Goal: Information Seeking & Learning: Learn about a topic

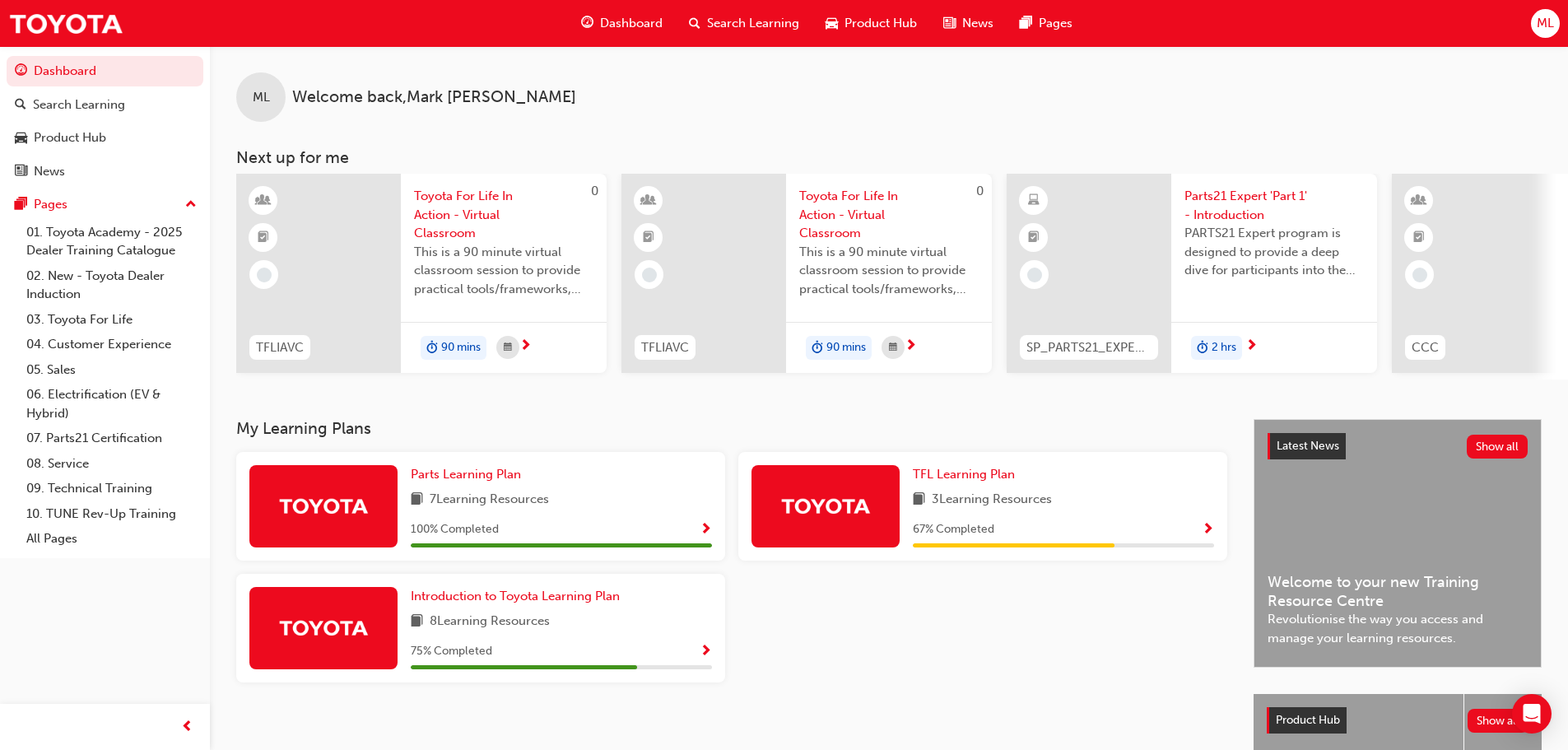
click at [769, 19] on span "Search Learning" at bounding box center [752, 24] width 92 height 19
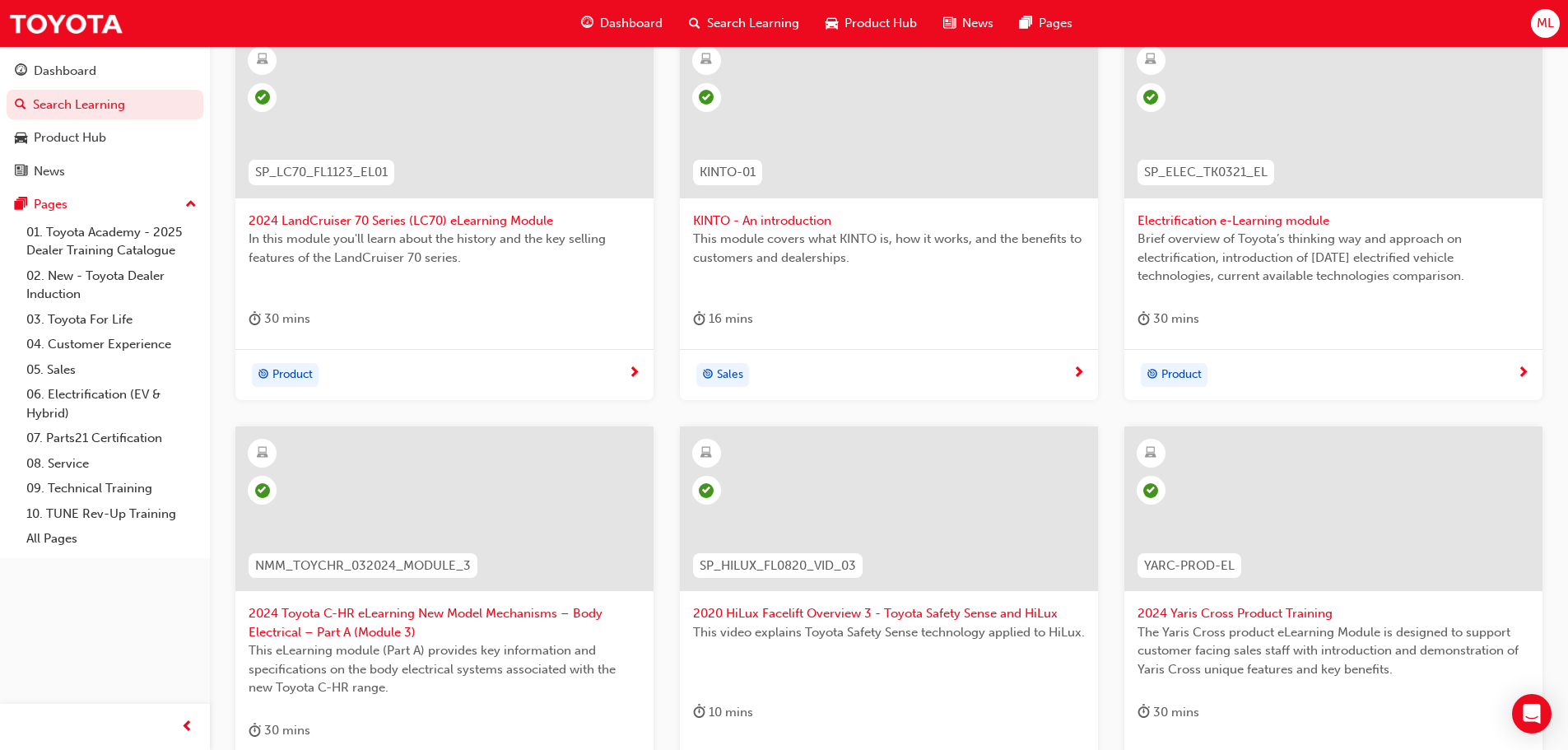
scroll to position [611, 0]
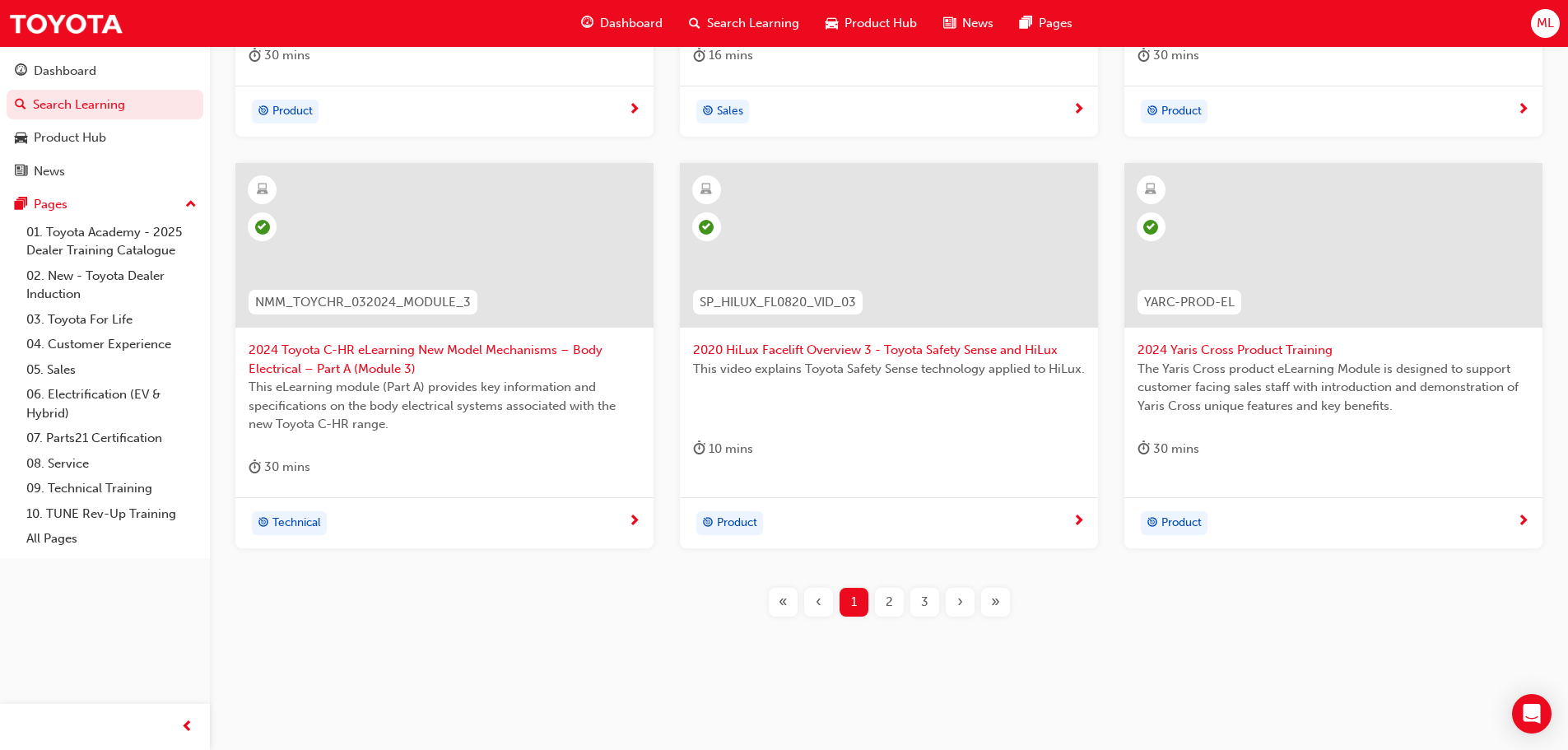
click at [930, 606] on div "3" at bounding box center [925, 602] width 29 height 29
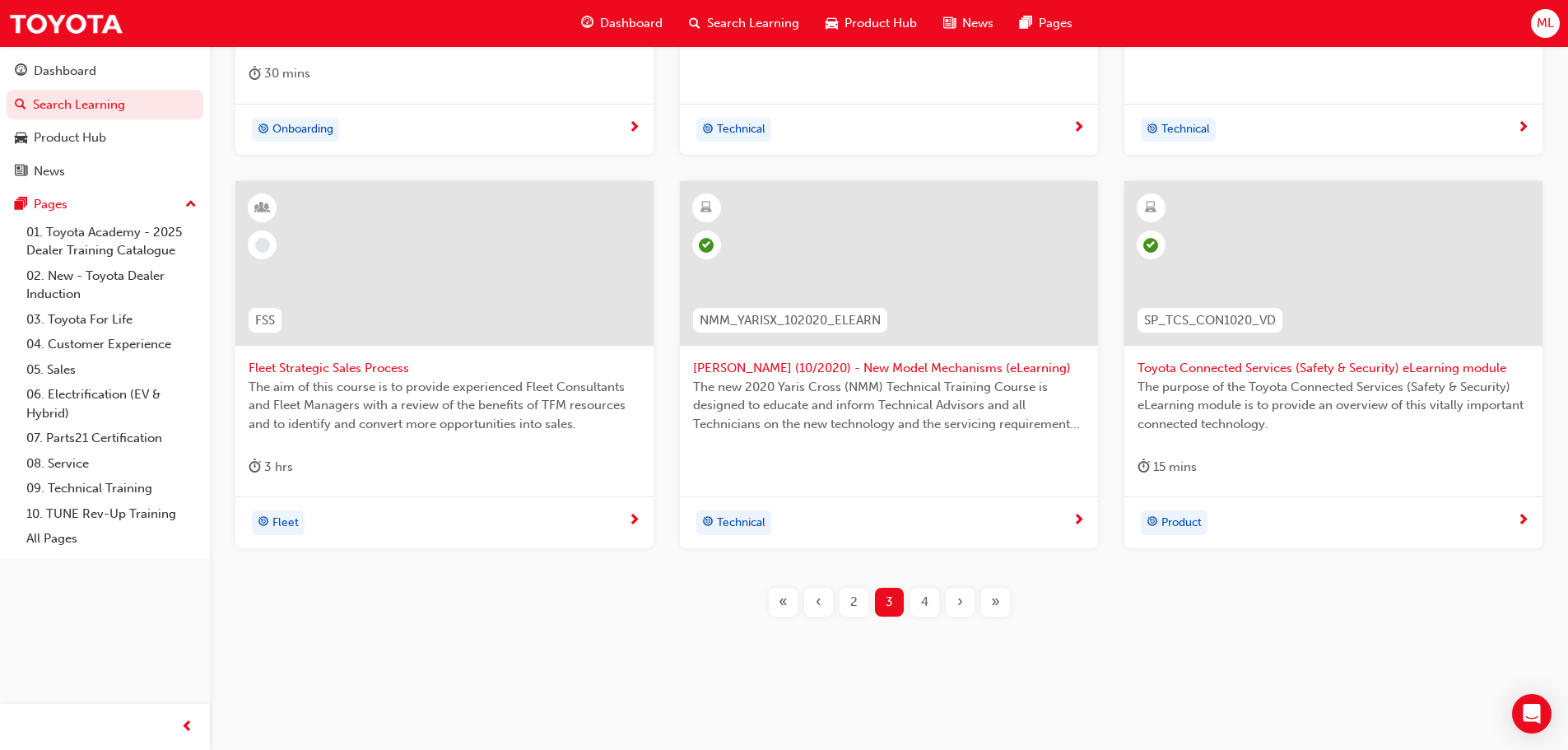
click at [930, 606] on div "4" at bounding box center [925, 602] width 29 height 29
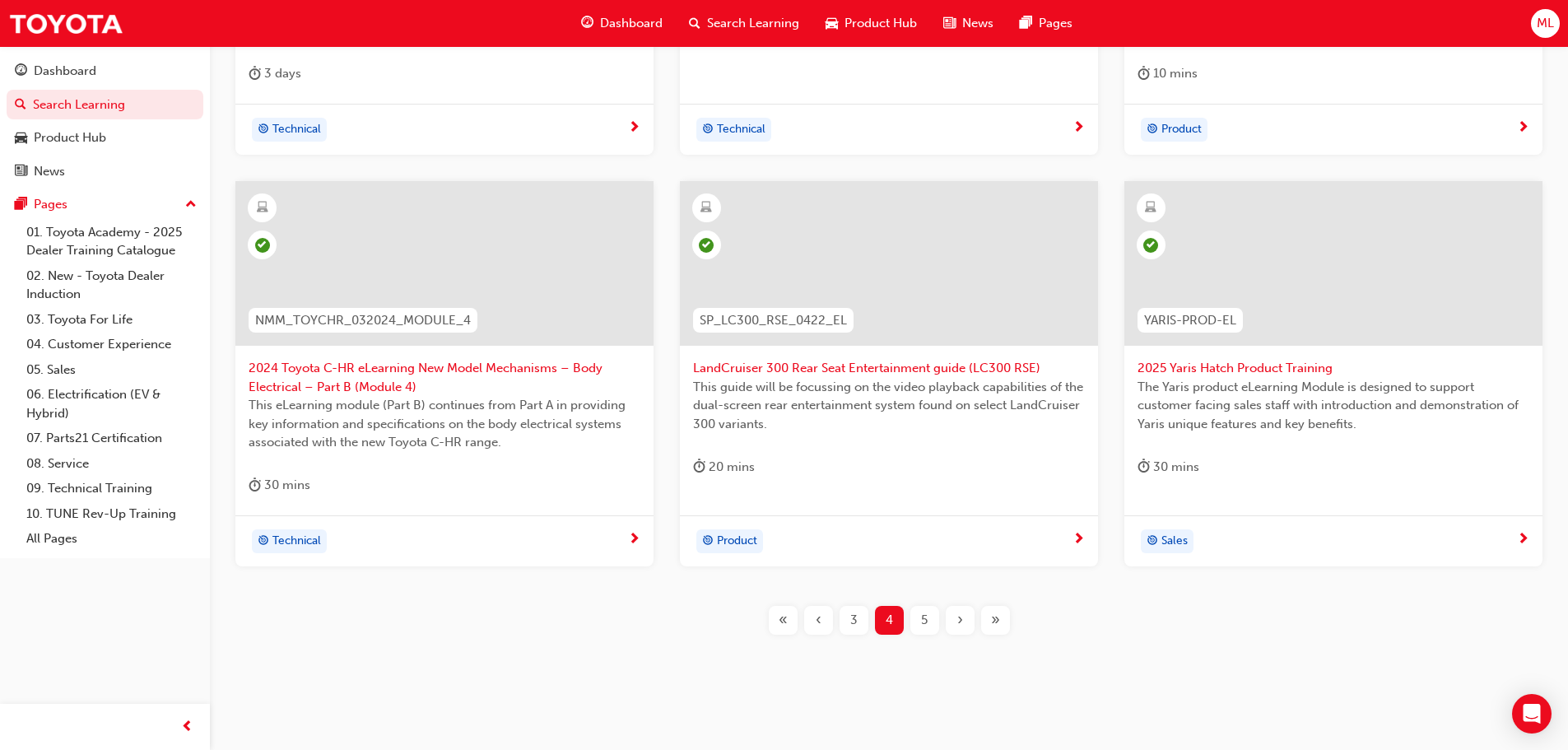
click at [929, 621] on div "5" at bounding box center [925, 620] width 29 height 29
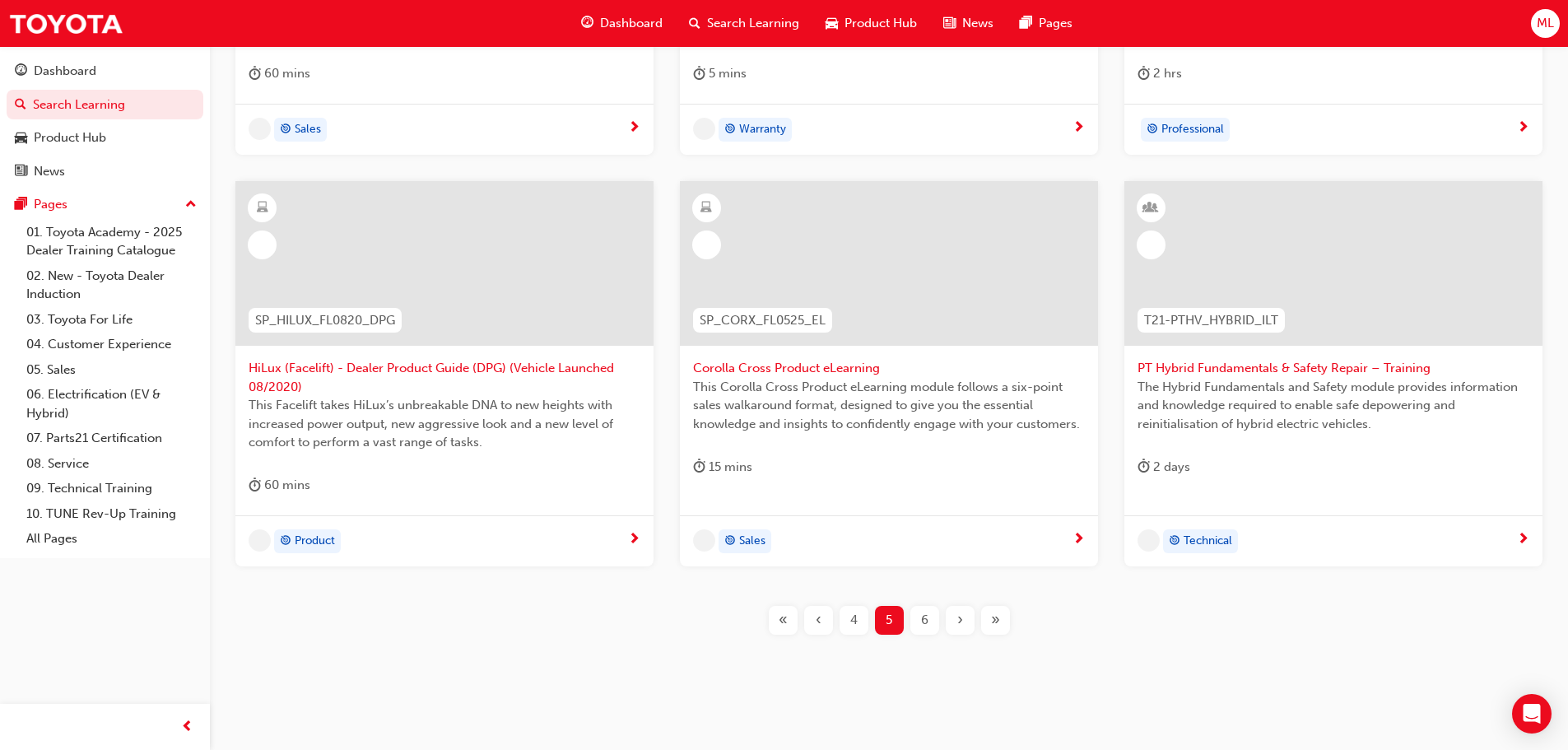
click at [928, 622] on span "6" at bounding box center [925, 620] width 8 height 19
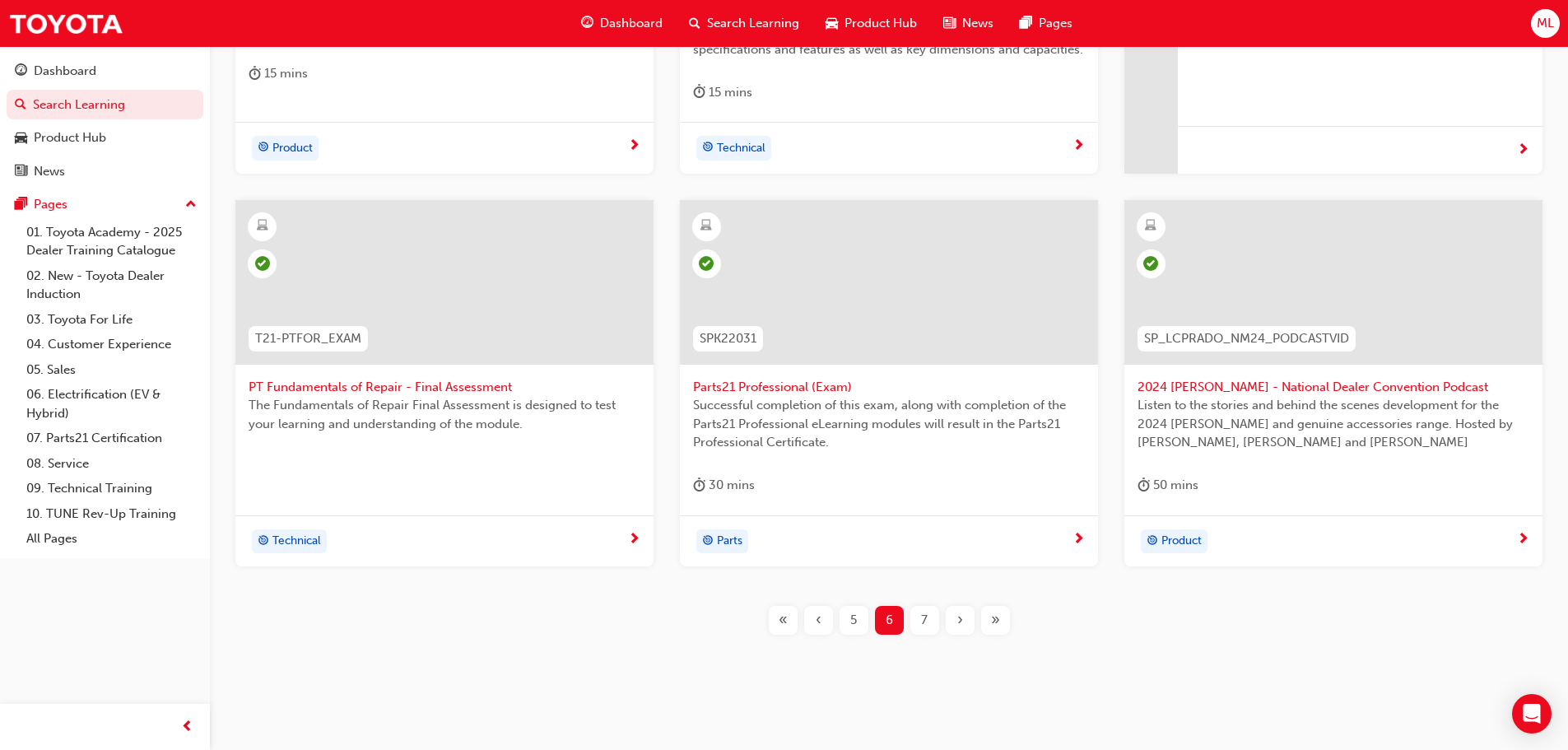
click at [928, 622] on div "7" at bounding box center [925, 620] width 29 height 29
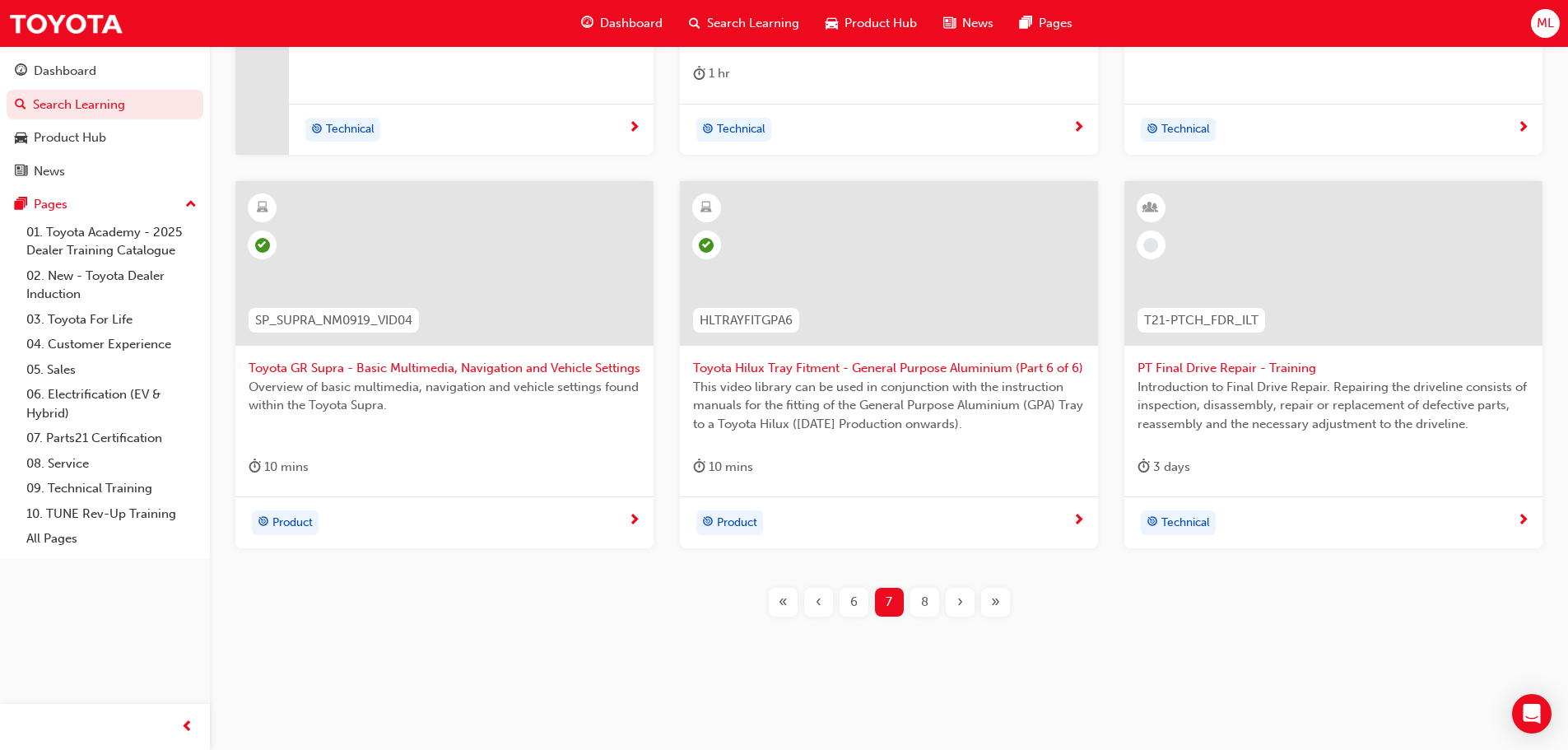
click at [927, 600] on span "8" at bounding box center [925, 602] width 8 height 19
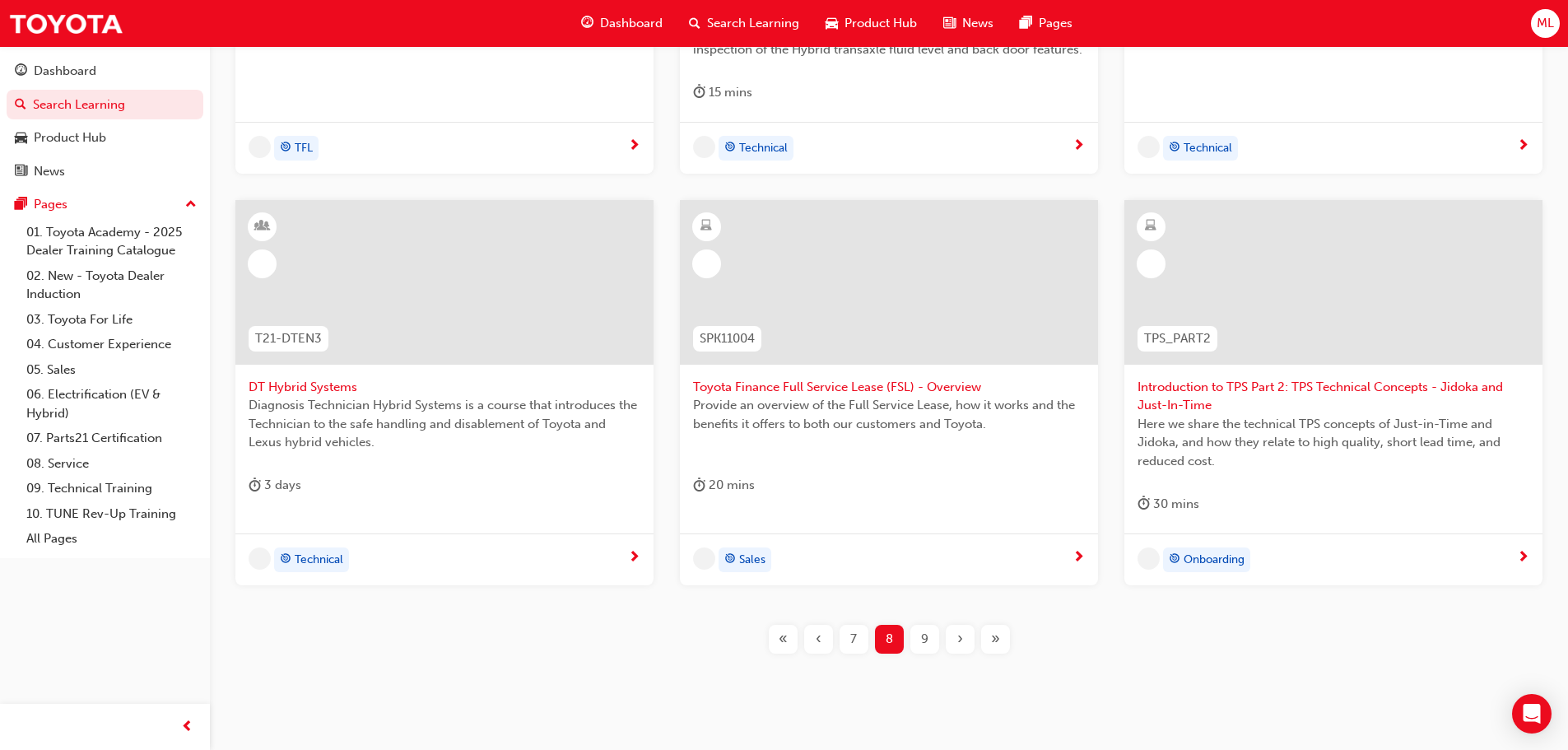
click at [927, 600] on div "TFLR2025PT2 Leading Reignite Part 2 - Virtual Classroom TFLR2025PT2 Leading TFL…" at bounding box center [888, 199] width 1333 height 823
click at [927, 635] on span "9" at bounding box center [925, 639] width 8 height 19
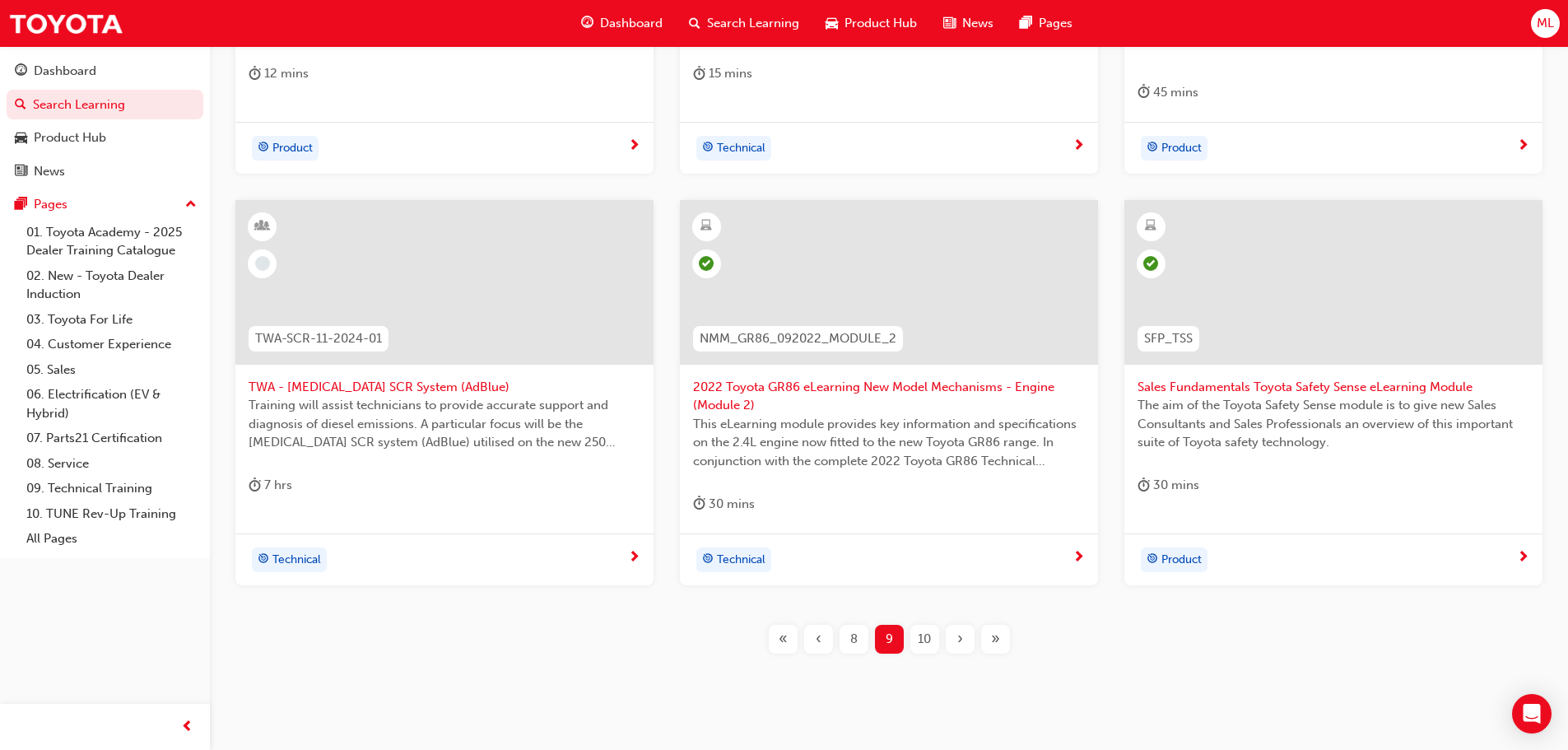
scroll to position [630, 0]
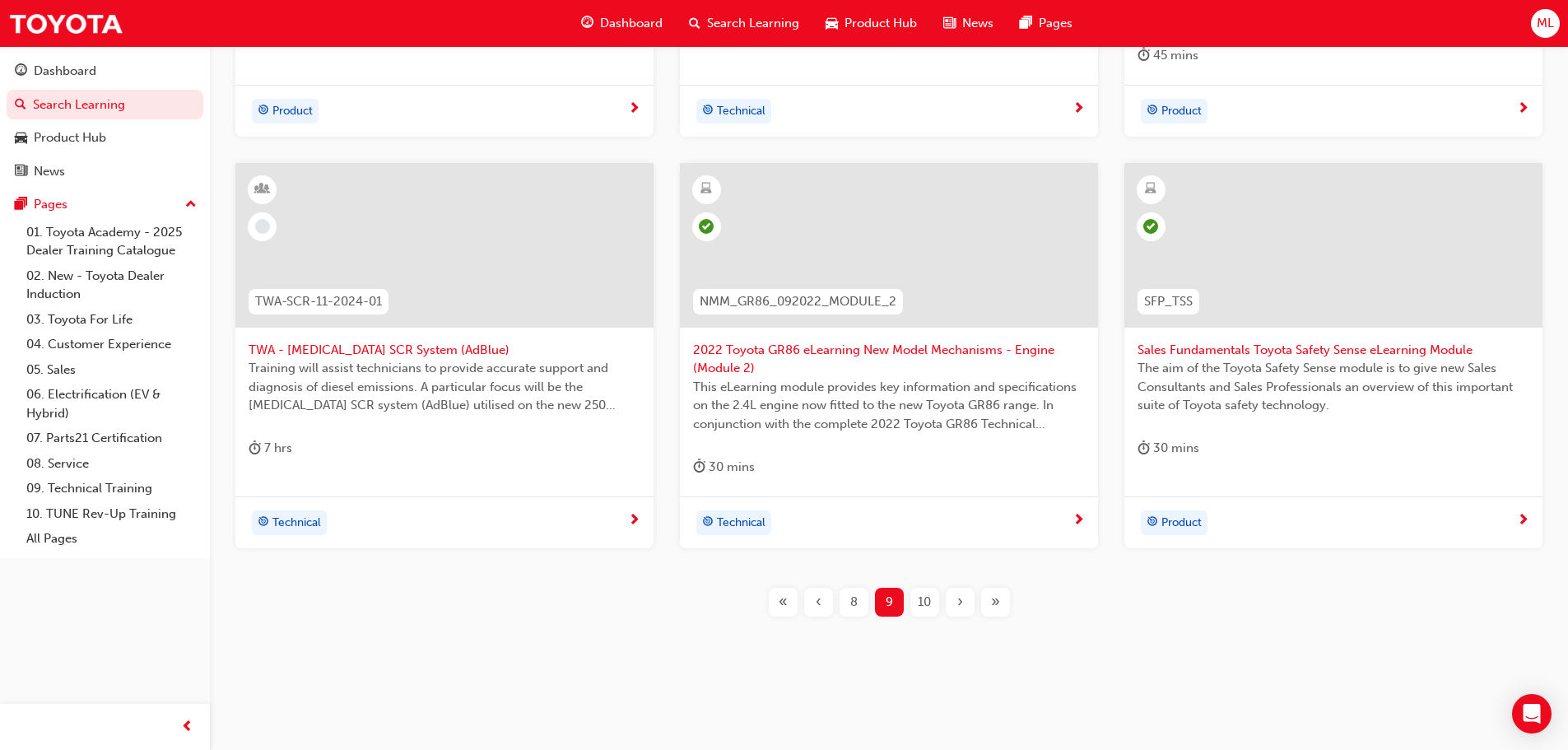
click at [921, 601] on span "10" at bounding box center [925, 602] width 14 height 19
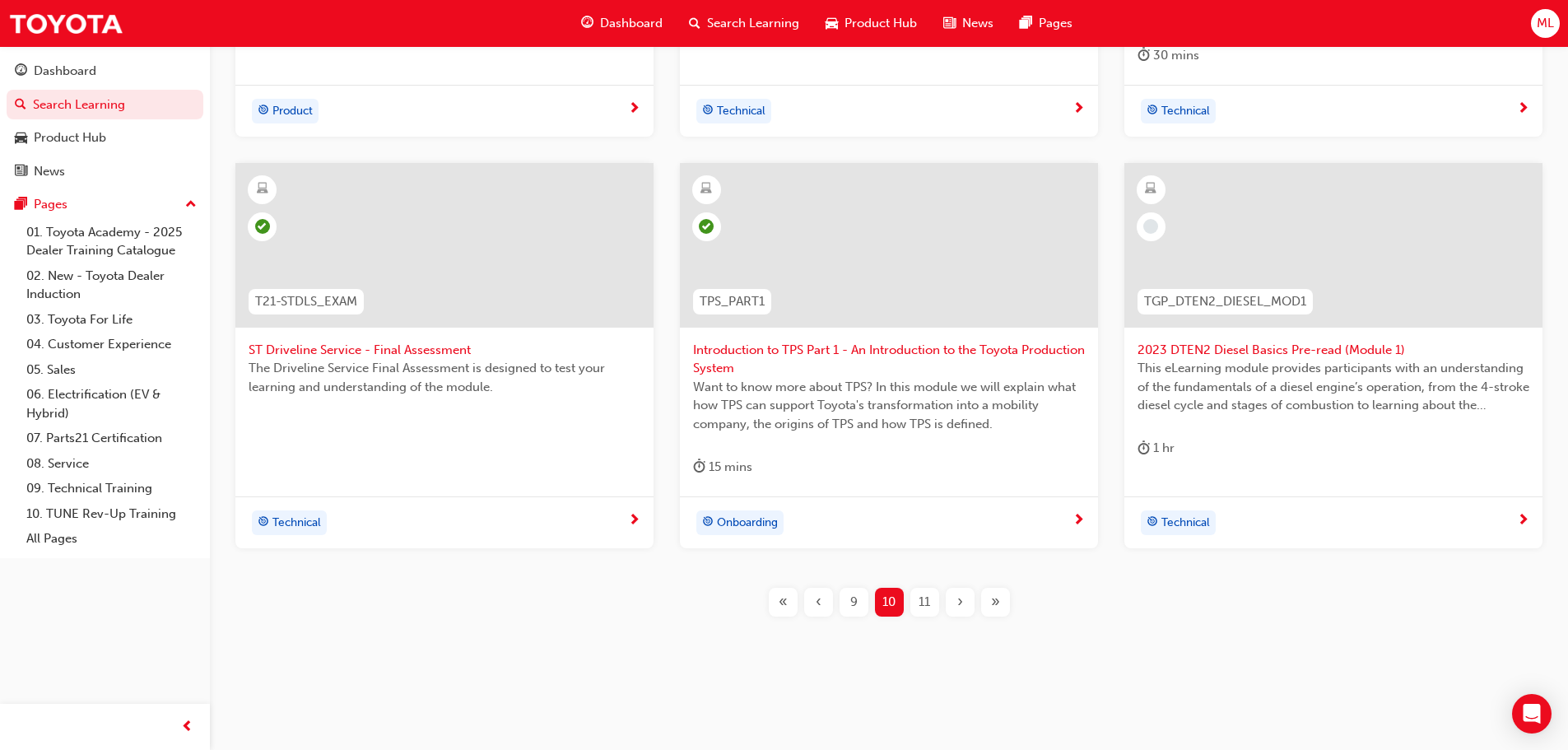
click at [919, 597] on span "11" at bounding box center [925, 602] width 12 height 19
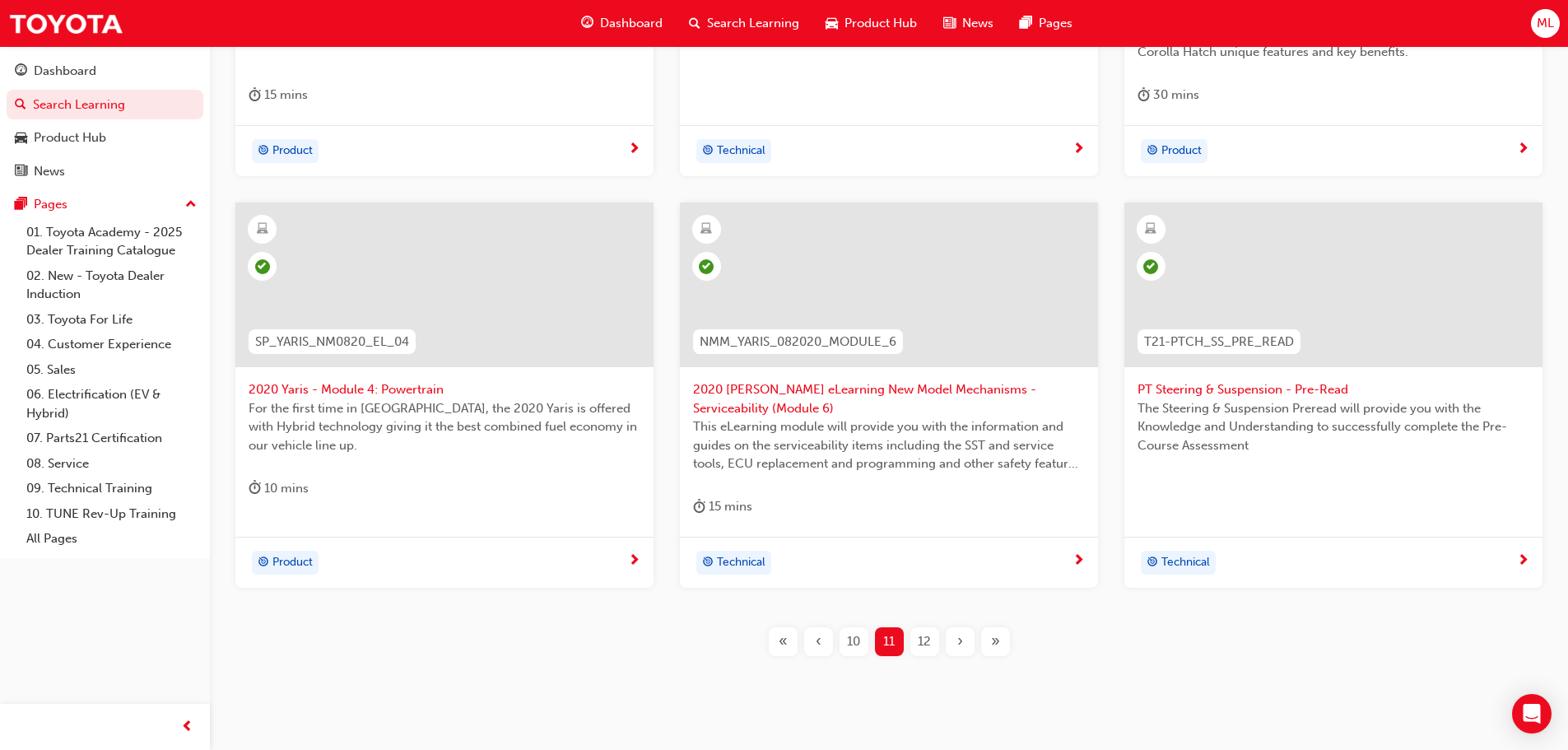
scroll to position [611, 0]
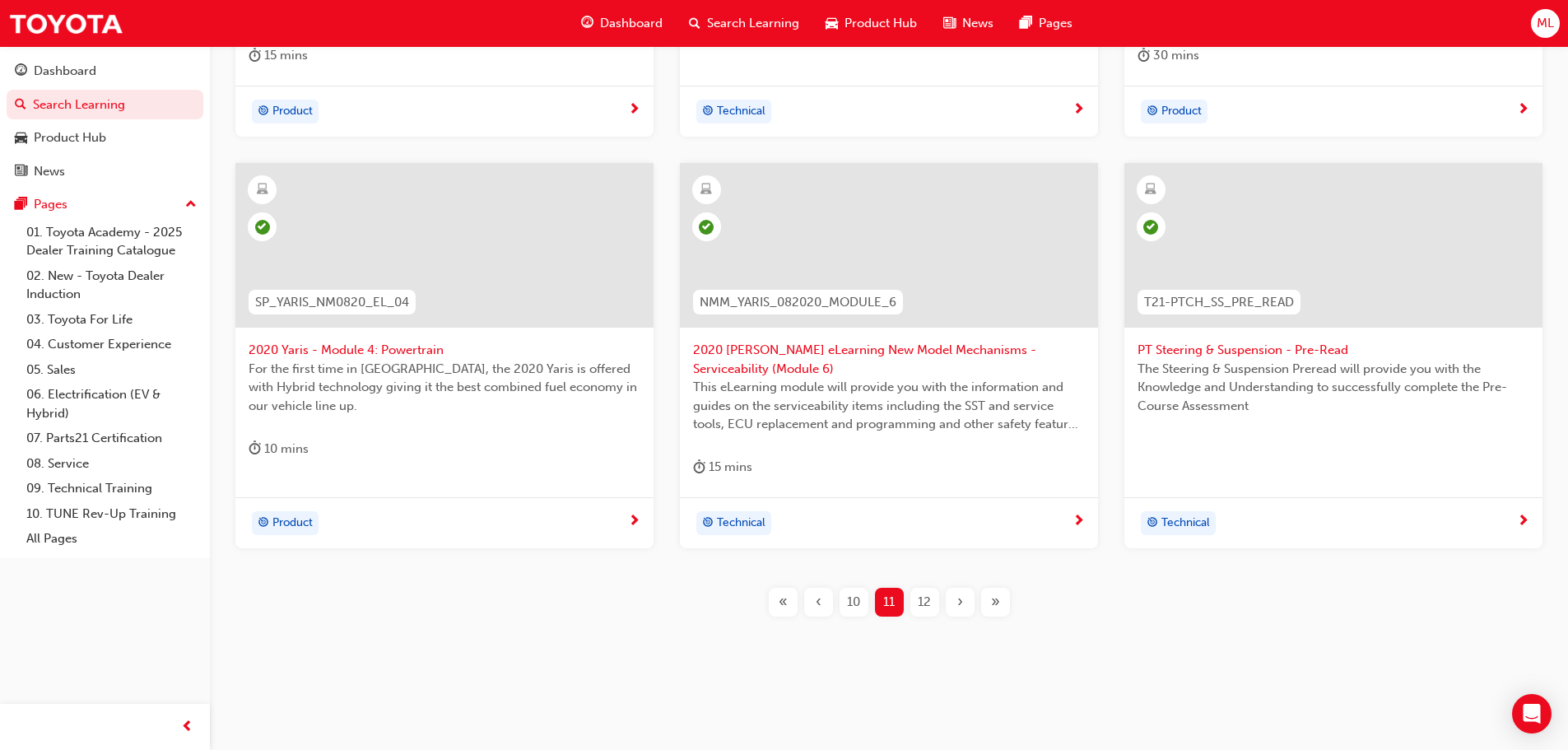
click at [920, 606] on span "12" at bounding box center [925, 602] width 14 height 19
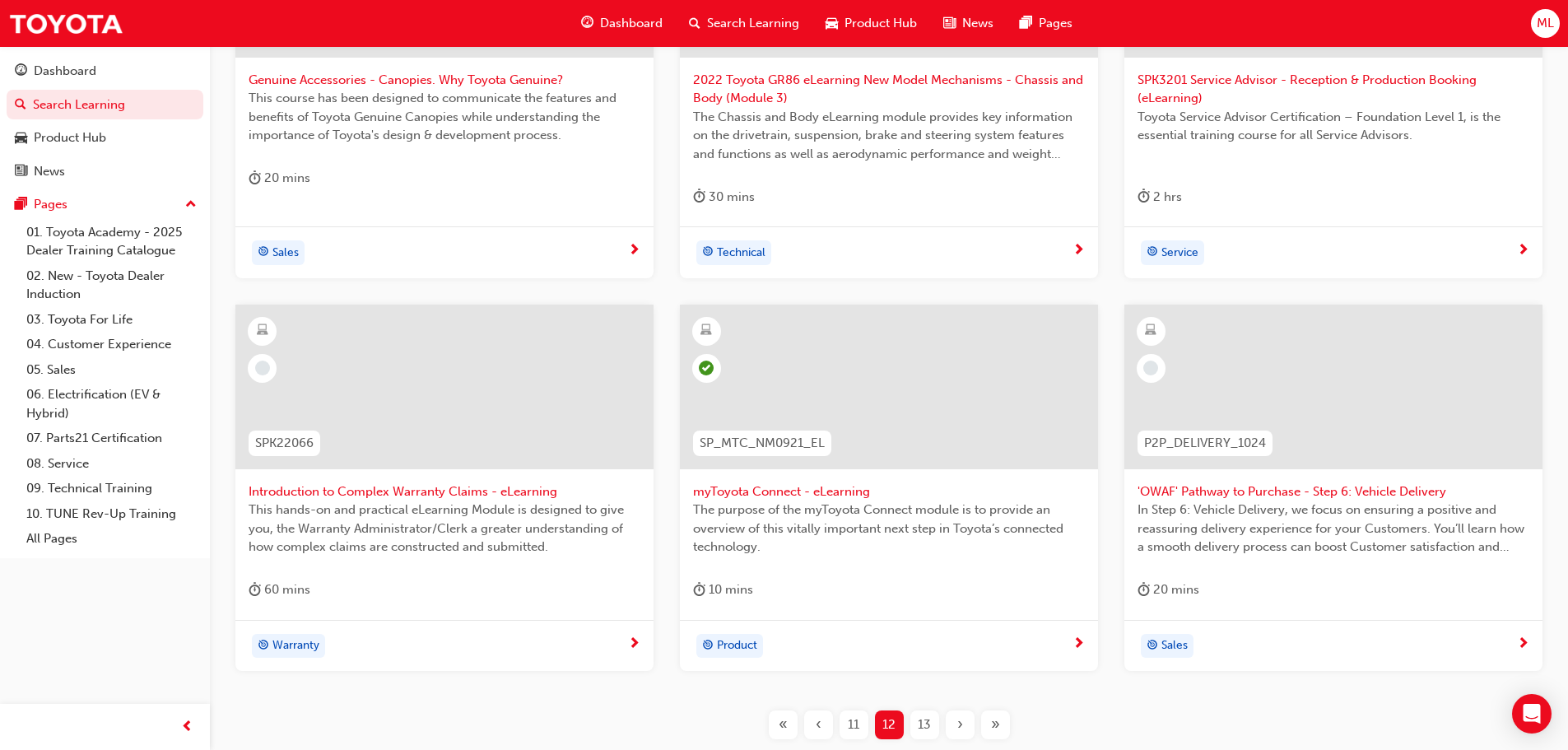
scroll to position [529, 0]
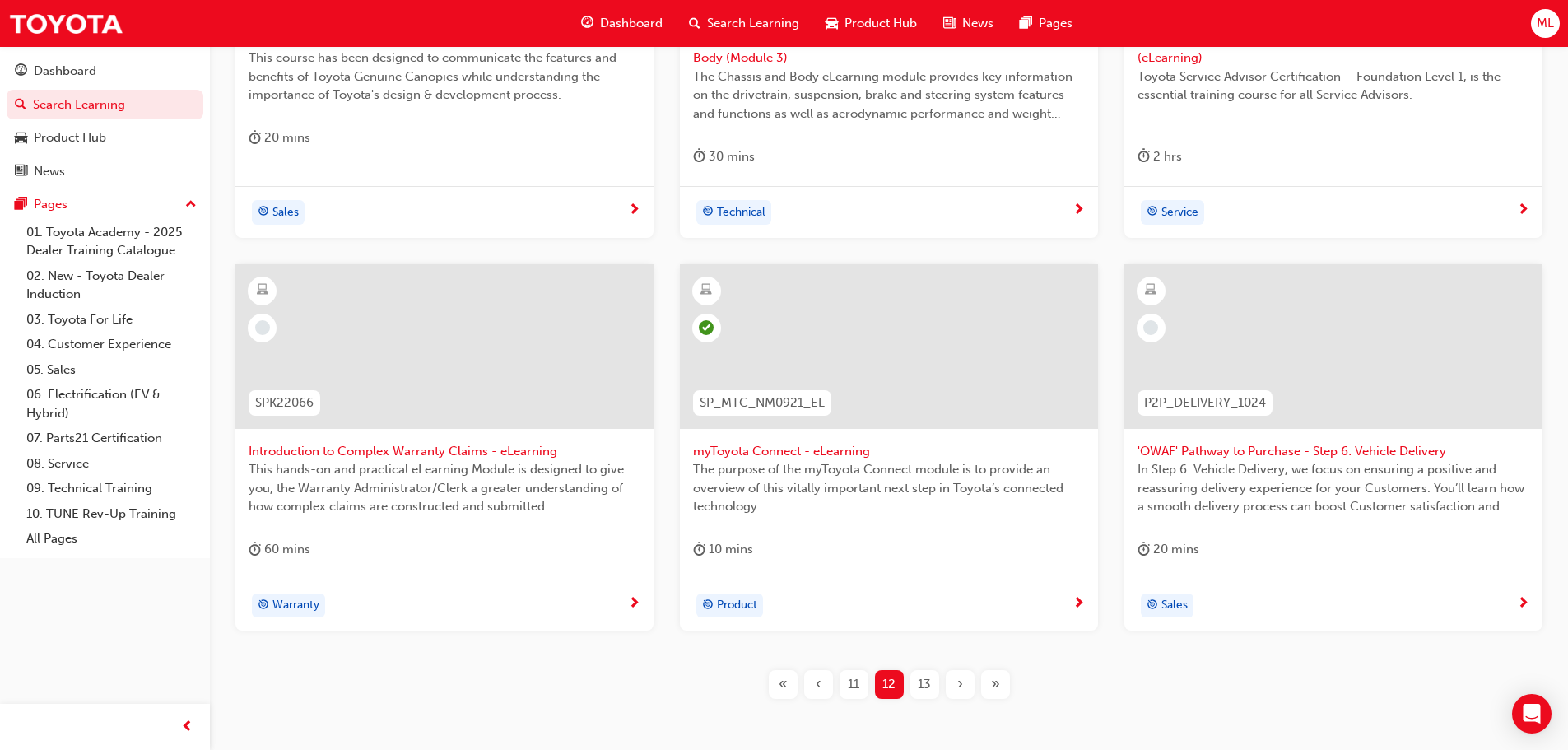
click at [925, 685] on span "13" at bounding box center [925, 684] width 14 height 19
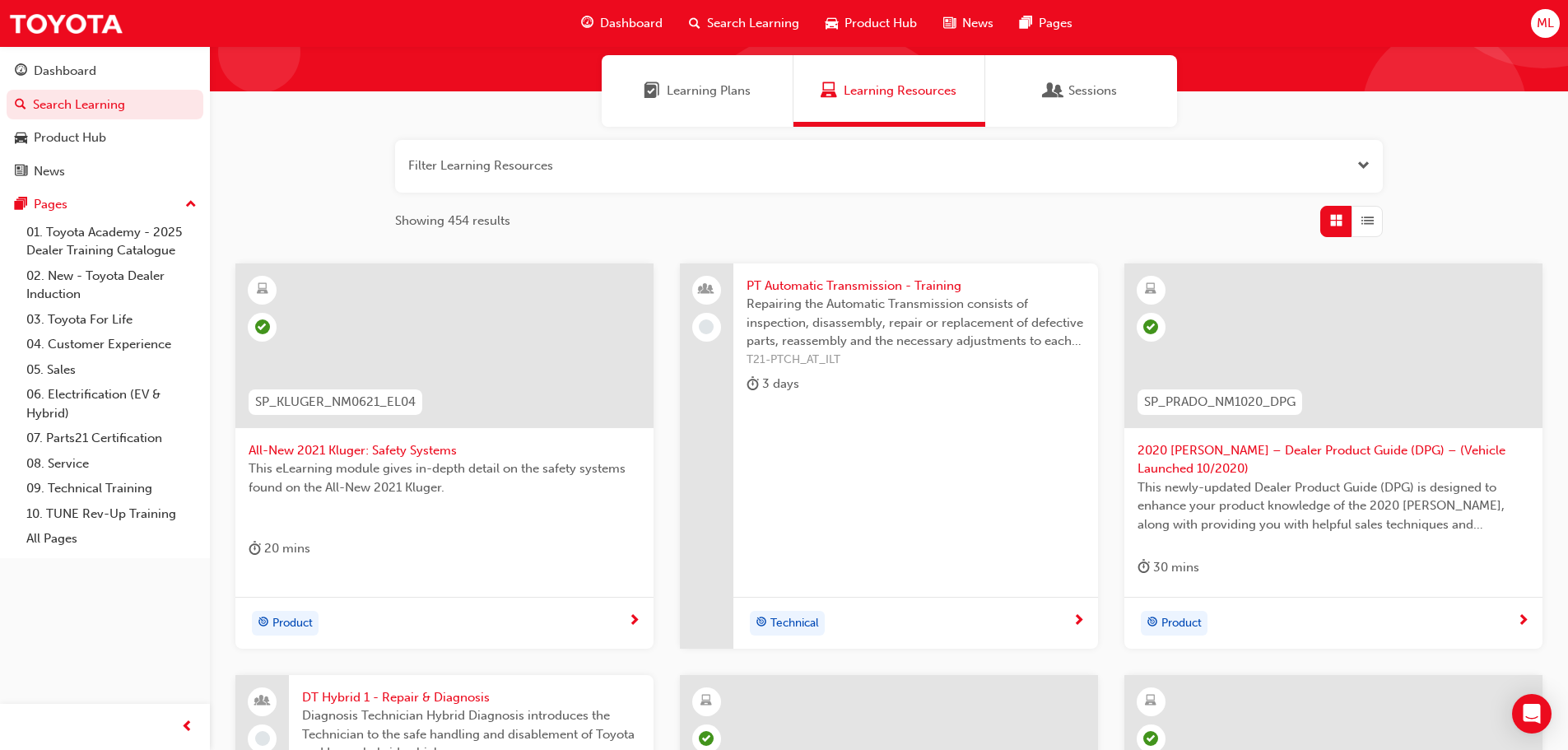
scroll to position [117, 0]
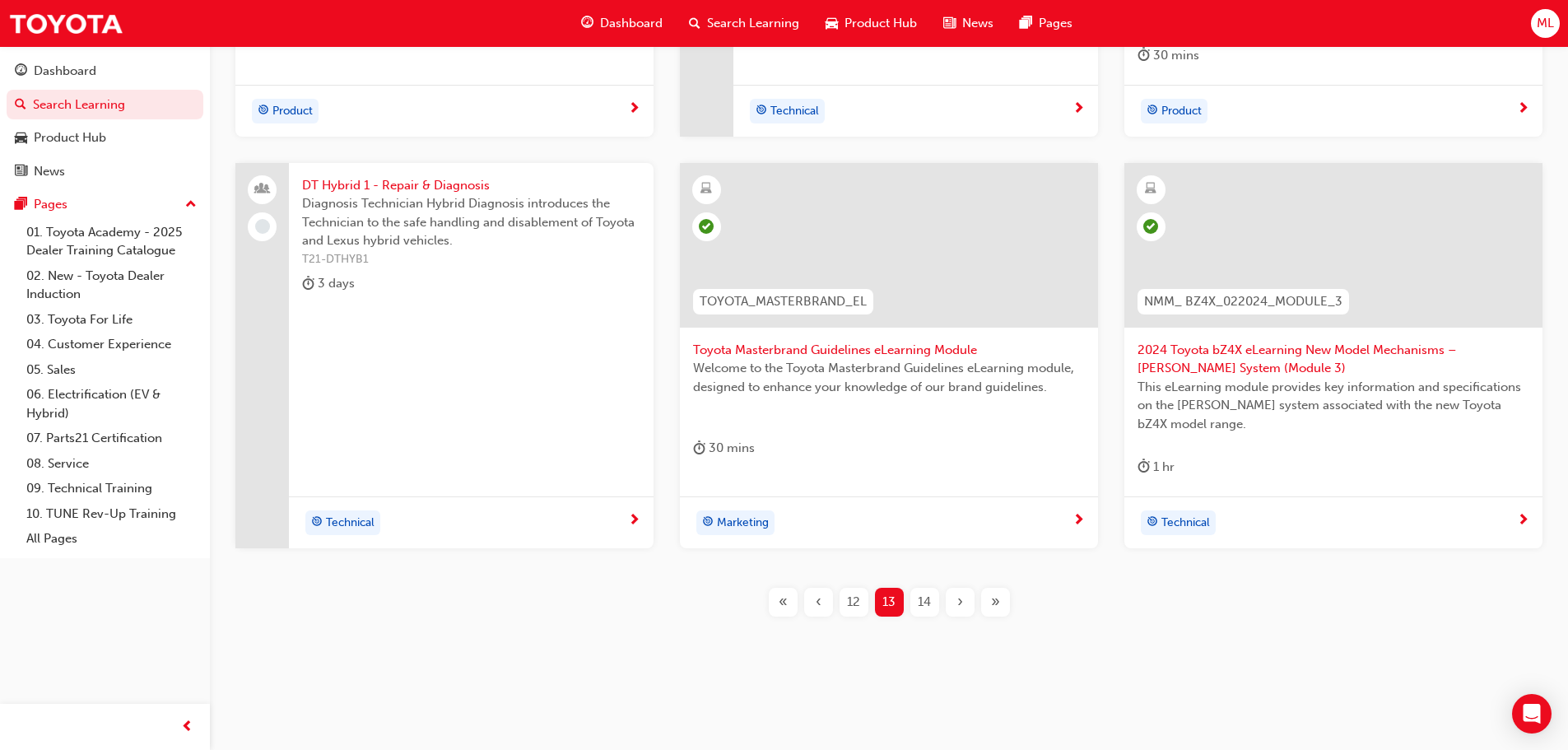
click at [923, 607] on span "14" at bounding box center [925, 602] width 14 height 19
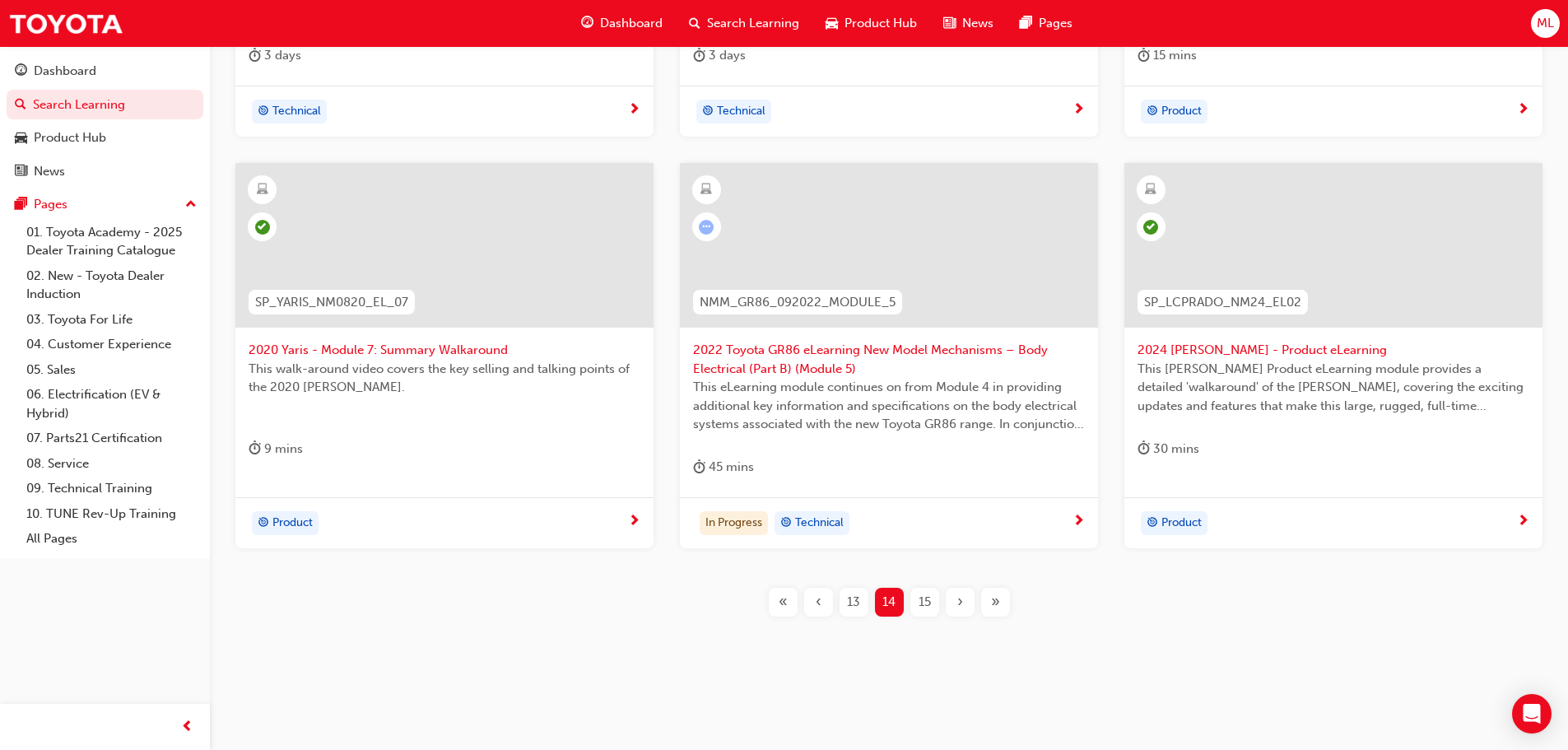
scroll to position [529, 0]
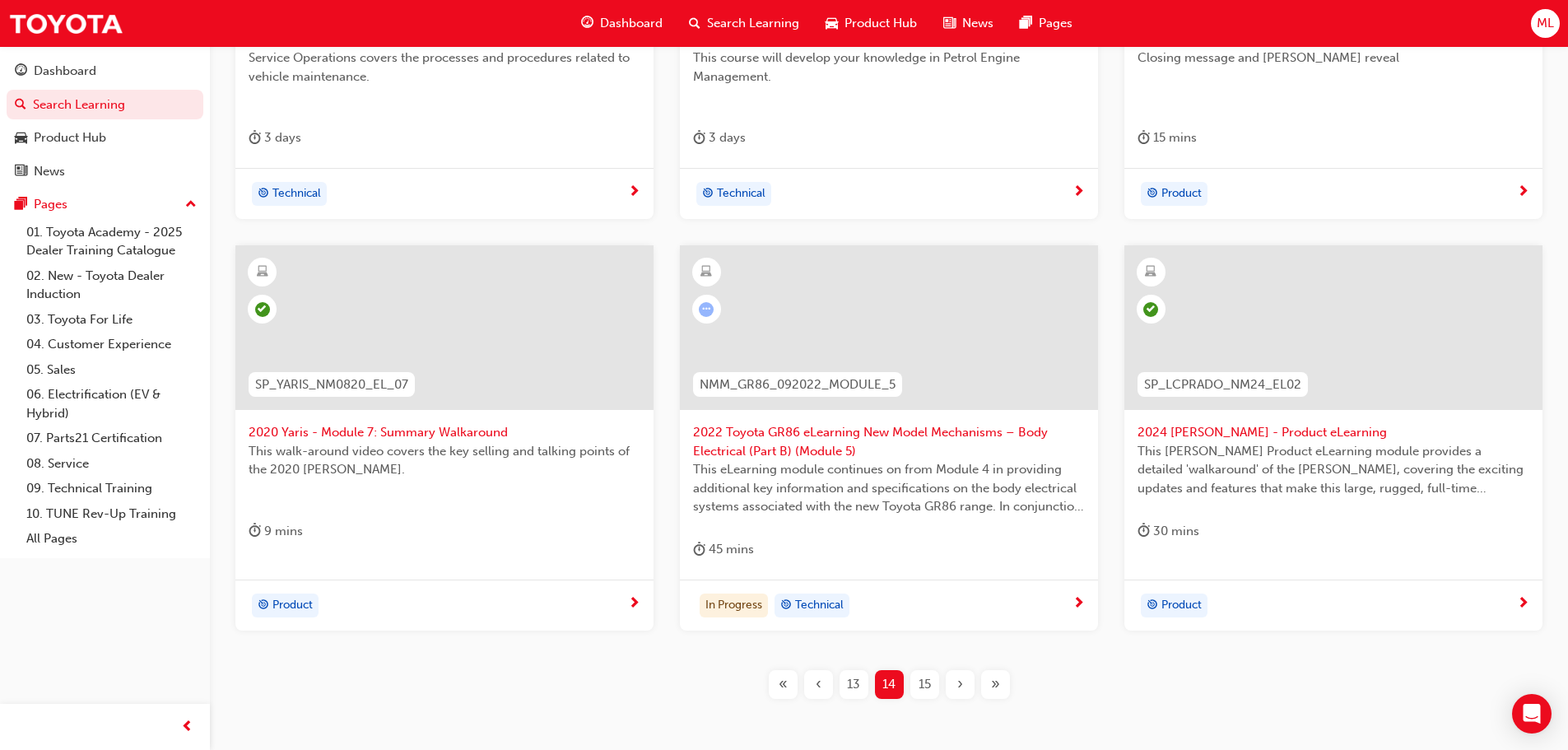
click at [844, 437] on span "2022 Toyota GR86 eLearning New Model Mechanisms – Body Electrical (Part B) (Mod…" at bounding box center [889, 442] width 392 height 37
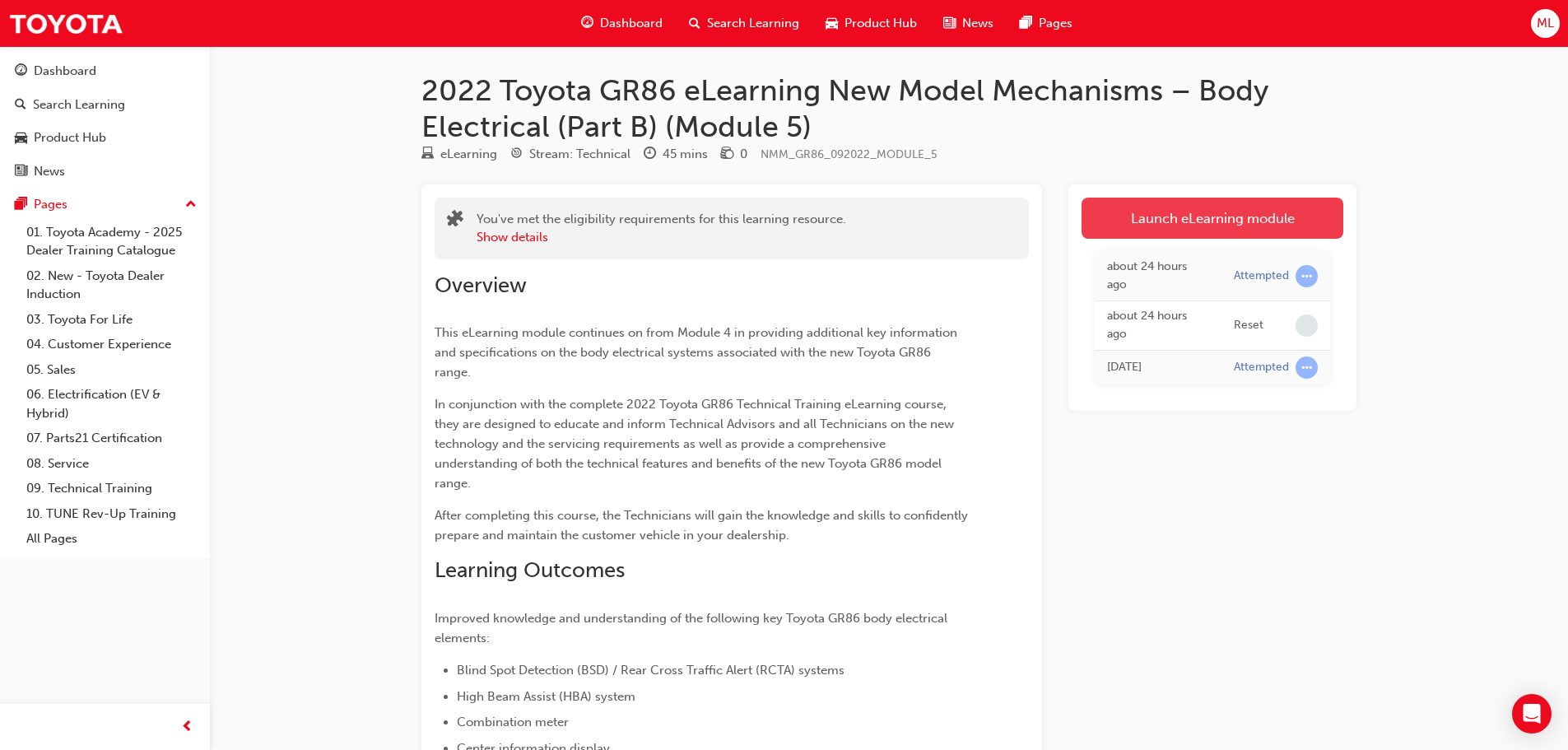
click at [1153, 227] on link "Launch eLearning module" at bounding box center [1213, 218] width 262 height 41
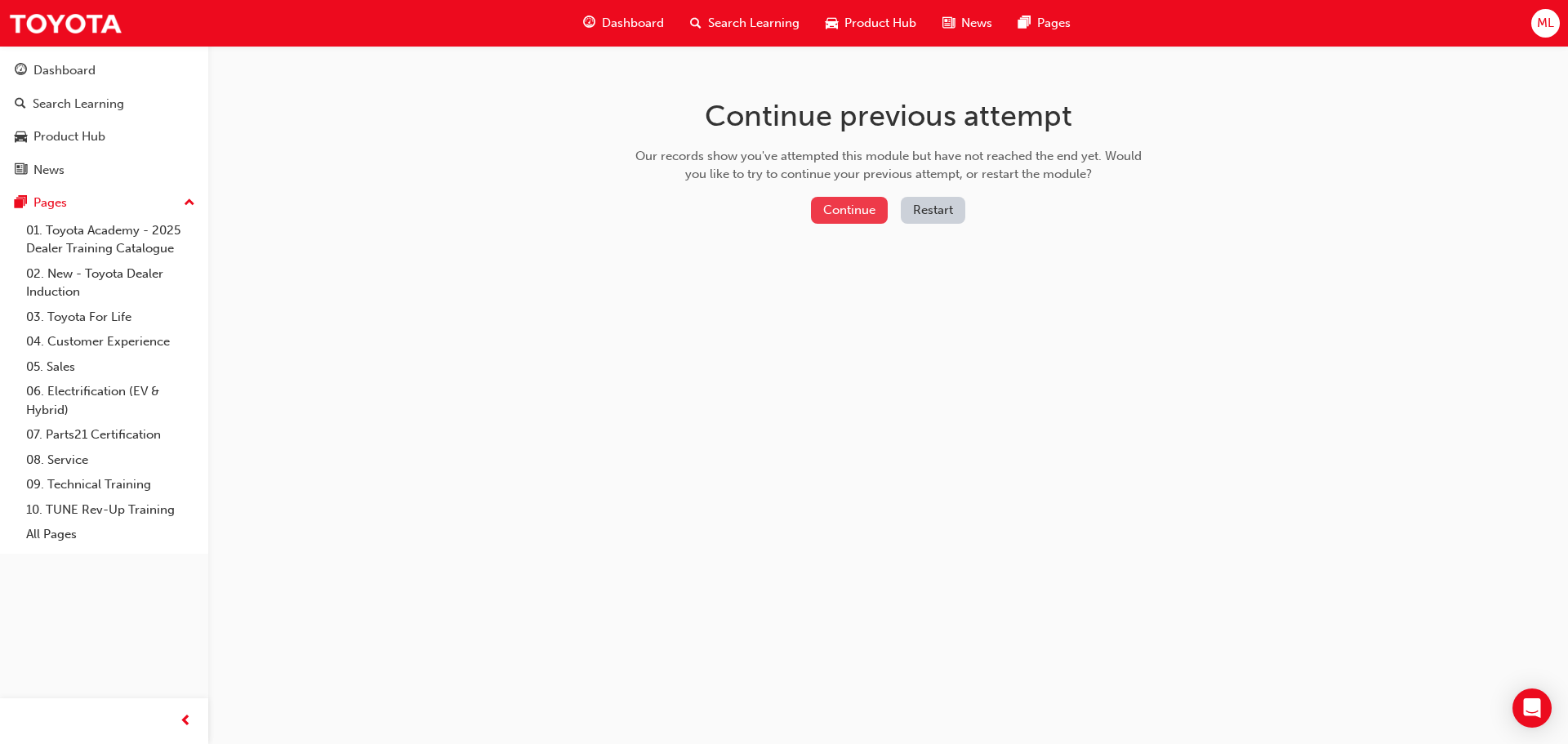
click at [852, 215] on button "Continue" at bounding box center [849, 210] width 77 height 27
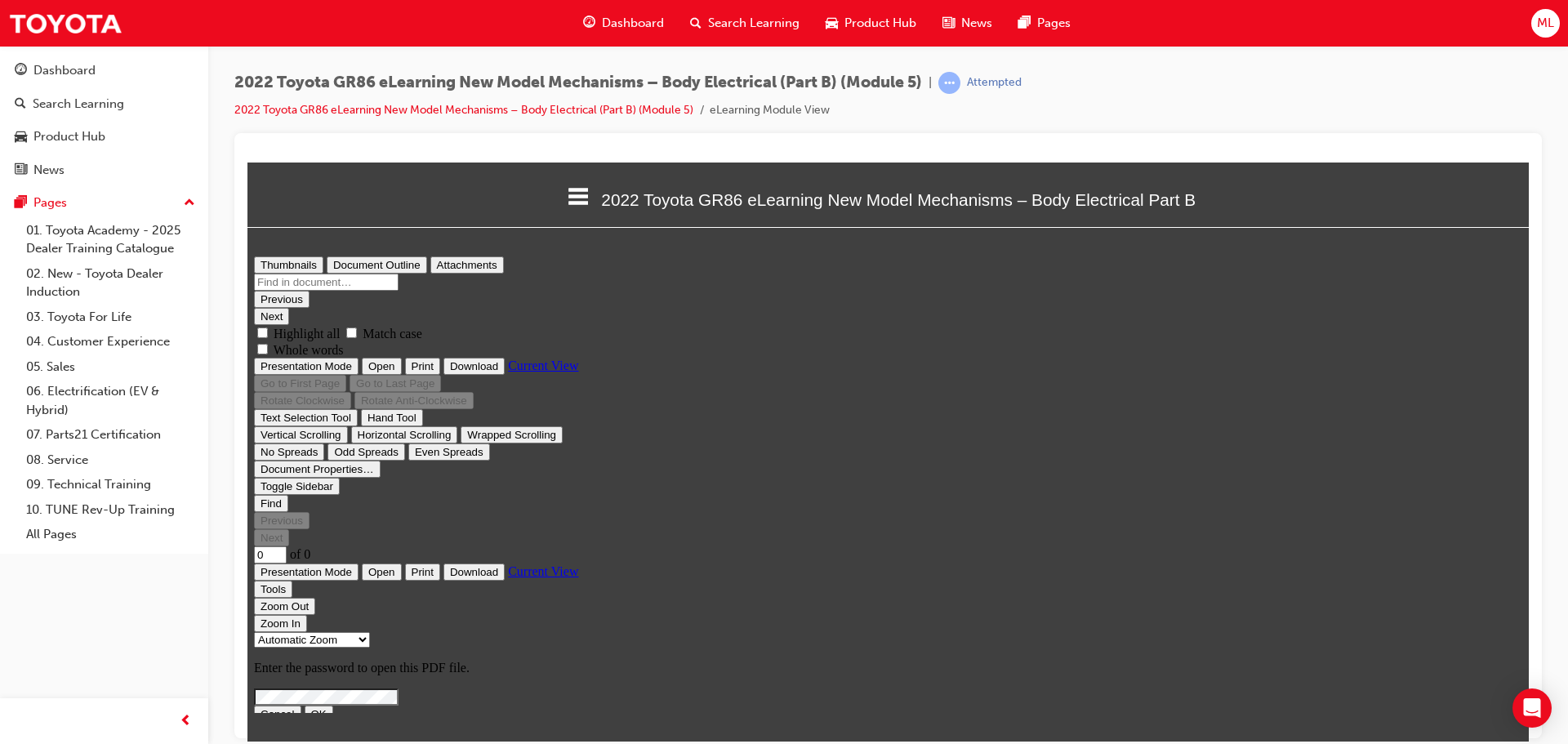
type input "4"
select select "custom"
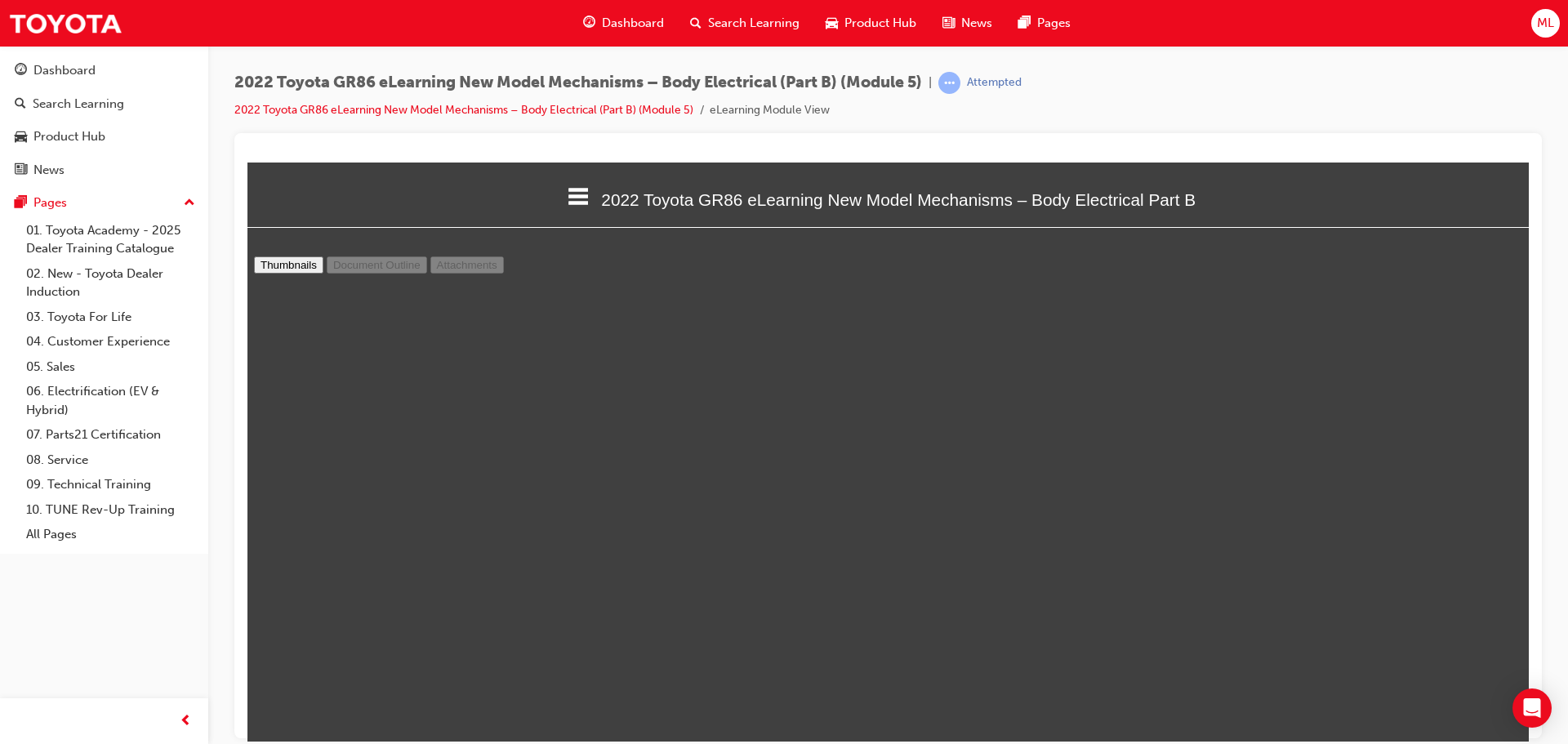
scroll to position [2540, 0]
type input "3"
select select "custom"
type input "2"
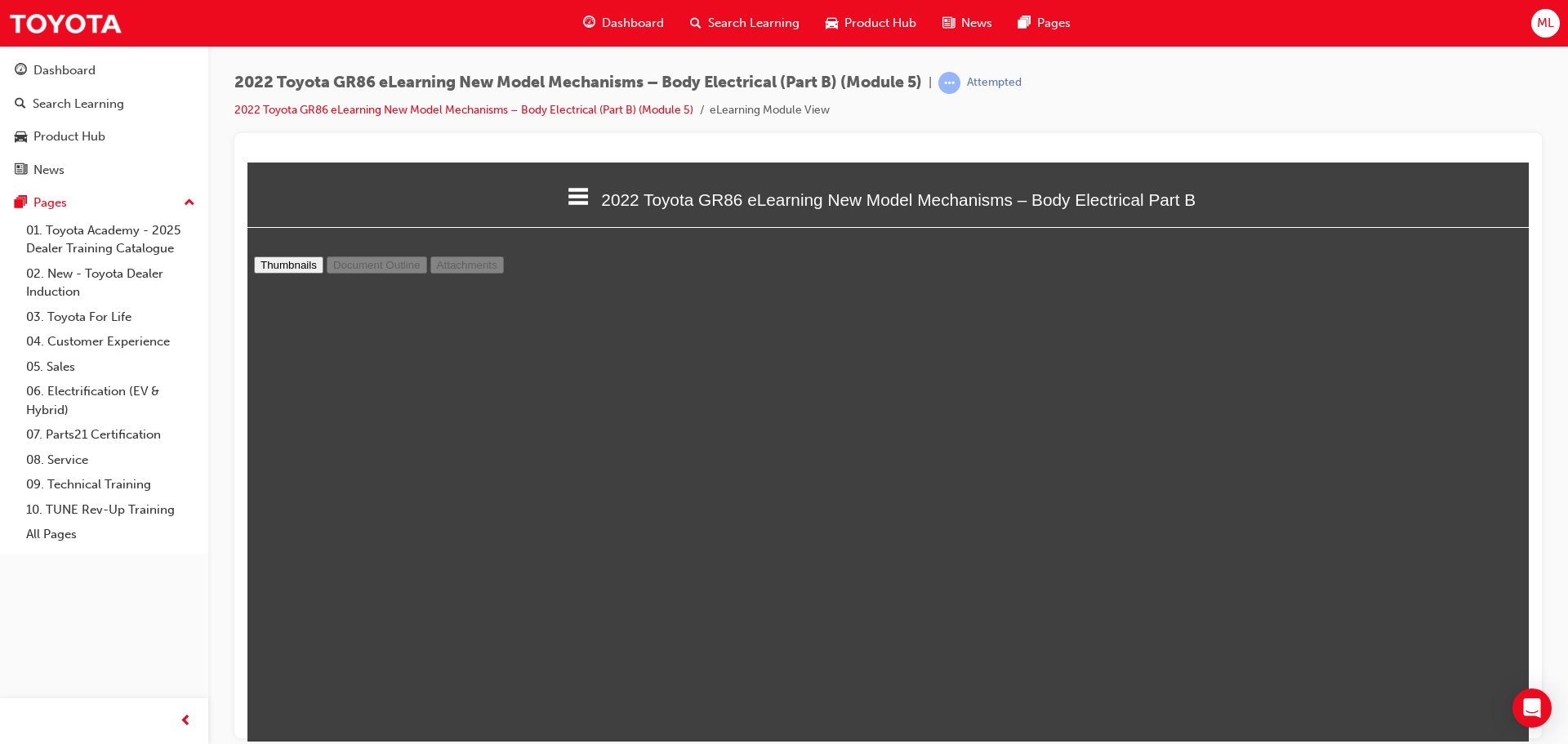
select select "custom"
type input "1"
select select "custom"
type input "2"
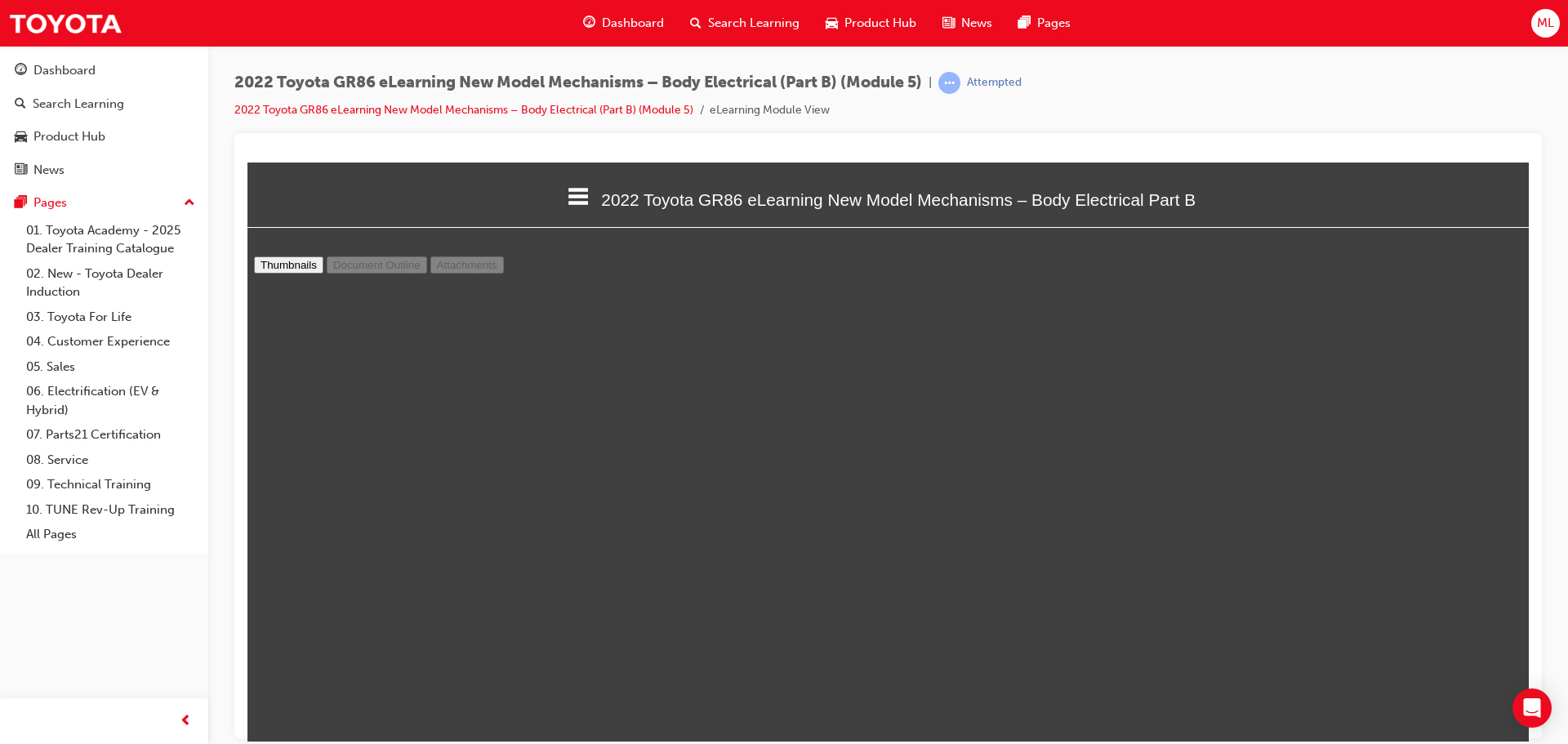
select select "custom"
